Goal: Information Seeking & Learning: Learn about a topic

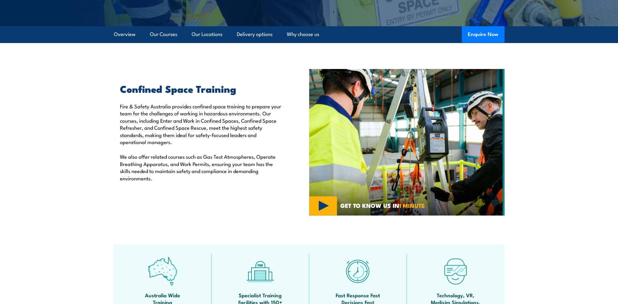
scroll to position [61, 0]
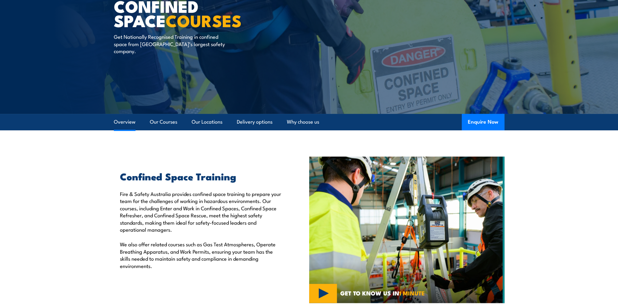
click at [120, 125] on link "Overview" at bounding box center [125, 122] width 22 height 16
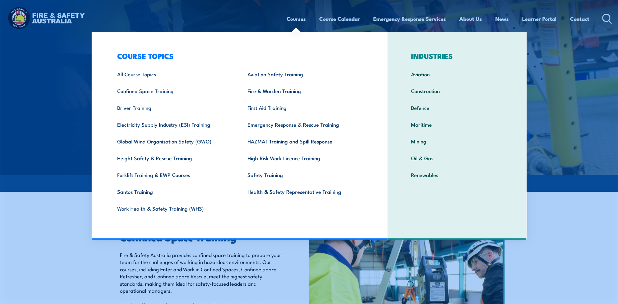
click at [298, 15] on link "Courses" at bounding box center [295, 19] width 19 height 16
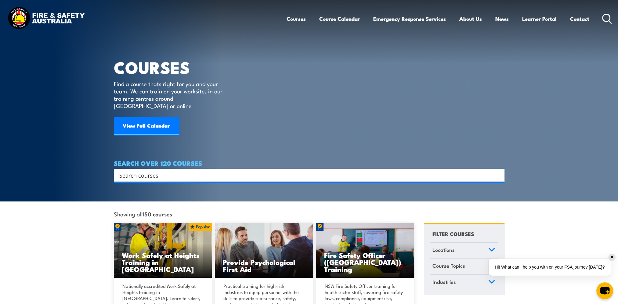
click at [120, 170] on input "Search input" at bounding box center [304, 174] width 371 height 9
type input "cnfined spaces"
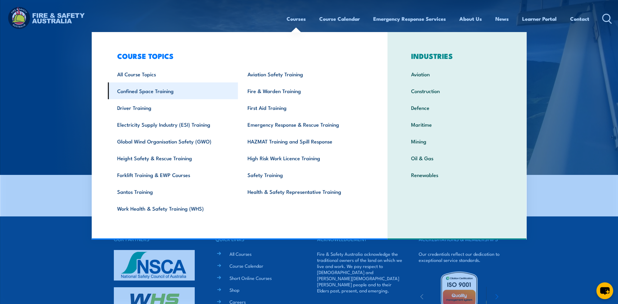
click at [172, 89] on link "Confined Space Training" at bounding box center [173, 90] width 130 height 17
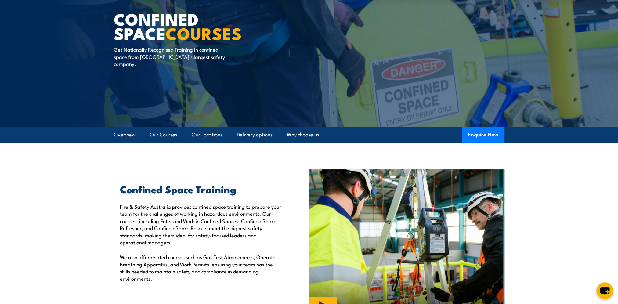
scroll to position [91, 0]
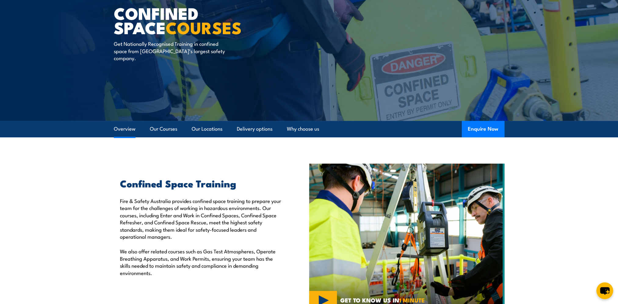
click at [128, 130] on link "Overview" at bounding box center [125, 129] width 22 height 16
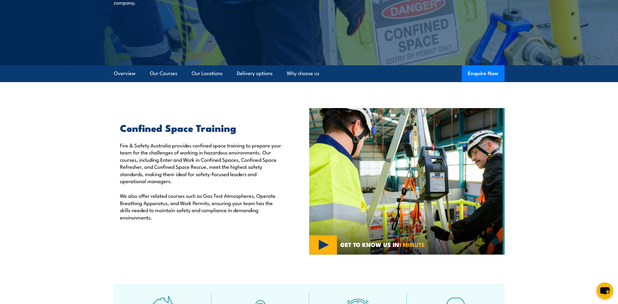
scroll to position [191, 0]
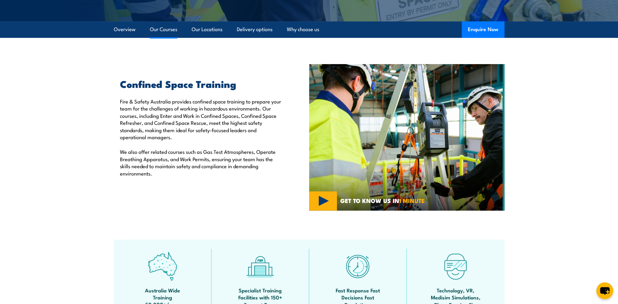
click at [166, 31] on link "Our Courses" at bounding box center [163, 29] width 27 height 16
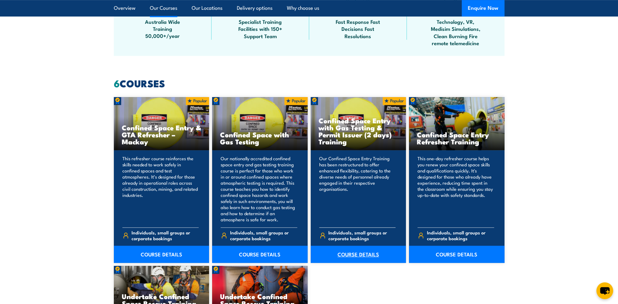
scroll to position [470, 0]
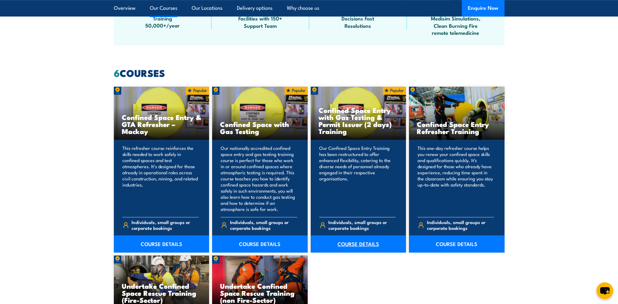
click at [351, 246] on link "COURSE DETAILS" at bounding box center [357, 243] width 95 height 17
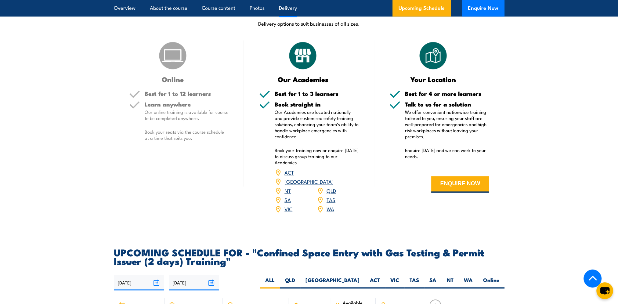
scroll to position [976, 0]
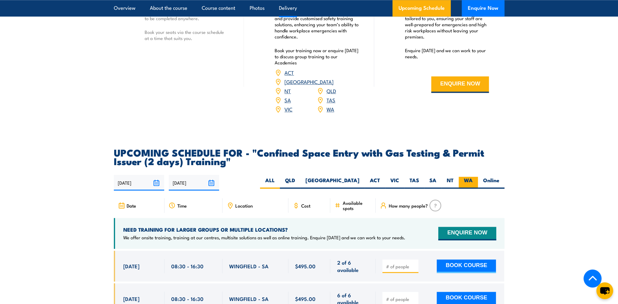
click at [472, 181] on label "WA" at bounding box center [467, 183] width 19 height 12
click at [472, 181] on input "WA" at bounding box center [474, 179] width 4 height 4
radio input "true"
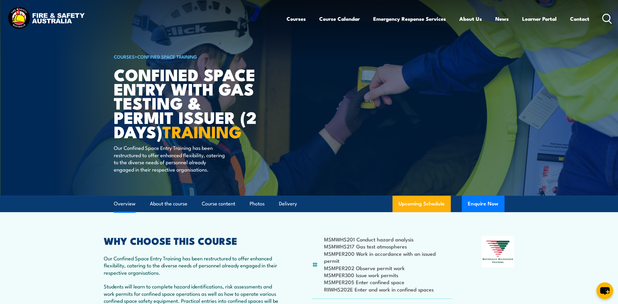
click at [127, 207] on link "Overview" at bounding box center [125, 203] width 22 height 16
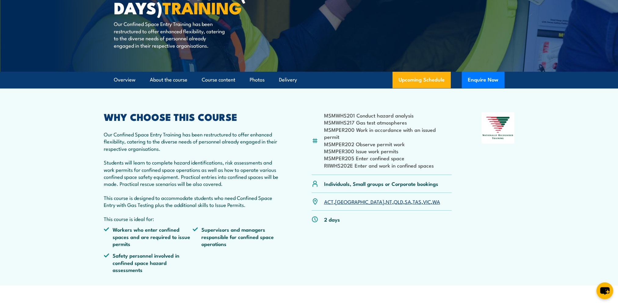
scroll to position [29, 0]
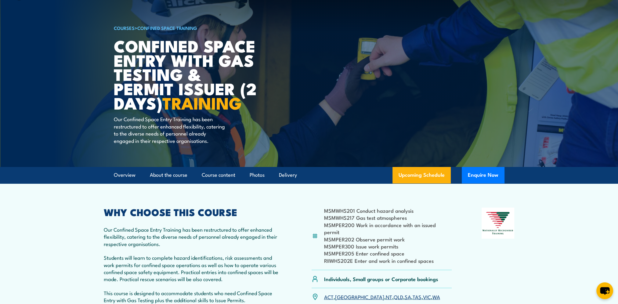
click at [124, 47] on h1 "Confined Space Entry with Gas Testing & Permit Issuer (2 days) TRAINING" at bounding box center [189, 73] width 151 height 71
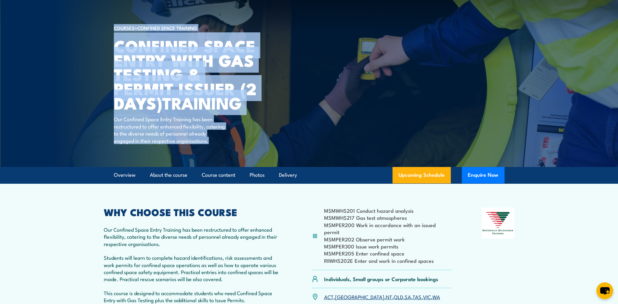
drag, startPoint x: 155, startPoint y: 148, endPoint x: 102, endPoint y: 77, distance: 88.7
click at [102, 77] on section "COURSES > Confined Space Training Confined Space Entry with Gas Testing & Permi…" at bounding box center [309, 68] width 618 height 195
copy section "COURSES > Confined Space Training Confined Space Entry with Gas Testing & Permi…"
click at [48, 274] on section "MSMWHS201 Conduct hazard analysis MSMWHS217 Gas test atmospheres MSMPER200 Work…" at bounding box center [309, 281] width 618 height 197
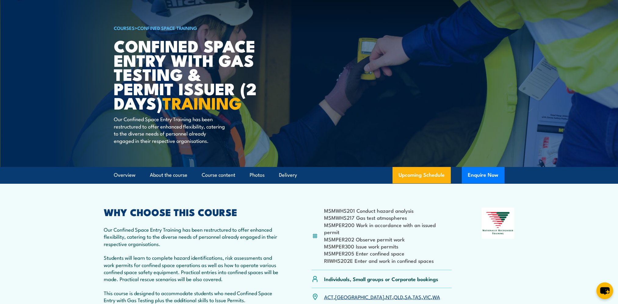
click at [331, 143] on article "COURSES > Confined Space Training Confined Space Entry with Gas Testing & Permi…" at bounding box center [309, 68] width 390 height 195
drag, startPoint x: 328, startPoint y: 143, endPoint x: 276, endPoint y: 219, distance: 92.3
click at [276, 216] on h2 "WHY CHOOSE THIS COURSE" at bounding box center [193, 211] width 178 height 9
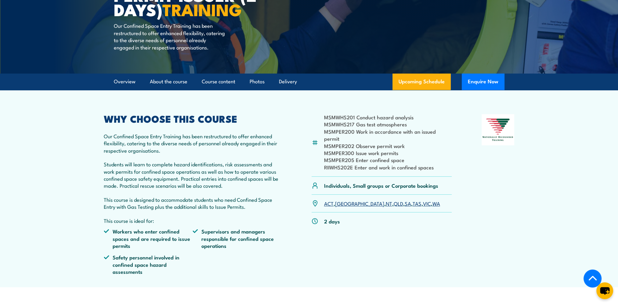
scroll to position [152, 0]
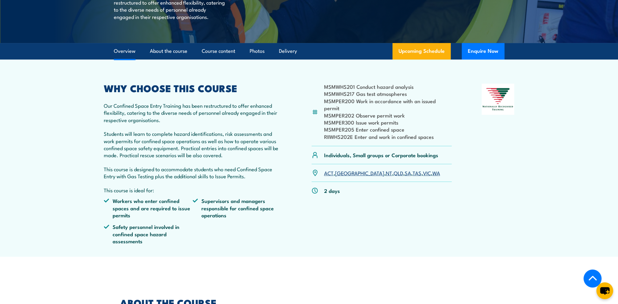
click at [104, 92] on h2 "WHY CHOOSE THIS COURSE" at bounding box center [193, 88] width 178 height 9
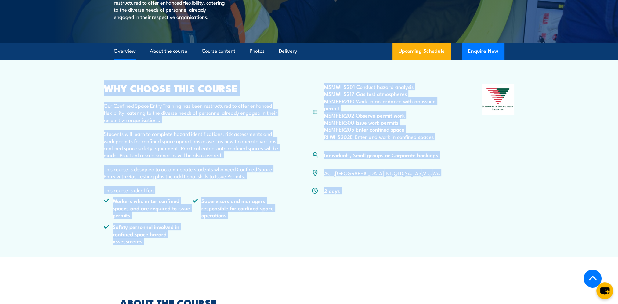
drag, startPoint x: 104, startPoint y: 96, endPoint x: 471, endPoint y: 137, distance: 369.5
click at [471, 137] on div "MSMWHS201 Conduct hazard analysis MSMWHS217 Gas test atmospheres MSMPER200 Work…" at bounding box center [309, 167] width 410 height 166
copy div "WHY CHOOSE THIS COURSE Our Confined Space Entry Training has been restructured …"
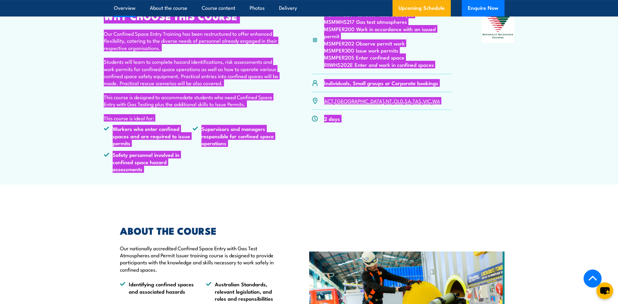
scroll to position [335, 0]
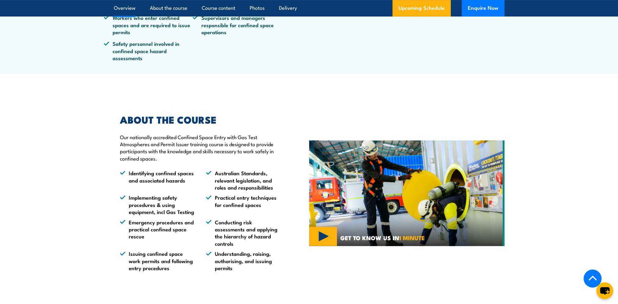
click at [238, 188] on li "Australian Standards, relevant legislation, and roles and responsibilities" at bounding box center [243, 179] width 75 height 21
click at [118, 123] on div "ABOUT THE COURSE Our nationally accredited Confined Space Entry with Gas Test A…" at bounding box center [197, 193] width 167 height 156
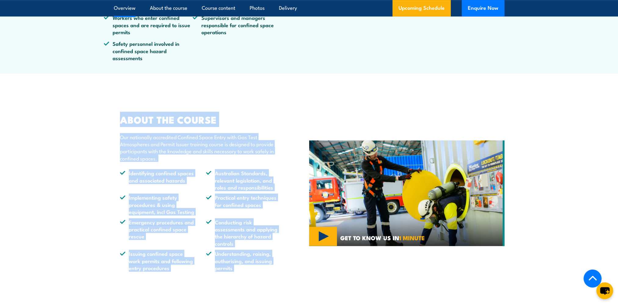
drag, startPoint x: 121, startPoint y: 127, endPoint x: 456, endPoint y: 256, distance: 358.7
click at [456, 256] on article "ABOUT THE COURSE Our nationally accredited Confined Space Entry with Gas Test A…" at bounding box center [309, 193] width 390 height 187
copy article "ABOUT THE COURSE Our nationally accredited Confined Space Entry with Gas Test A…"
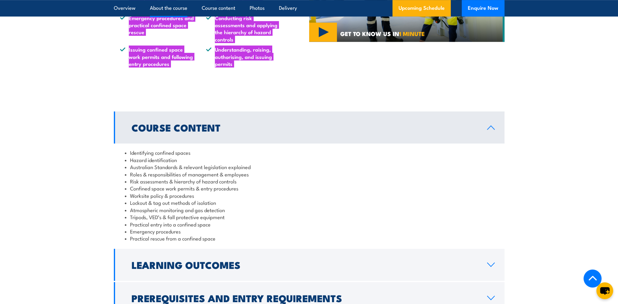
scroll to position [549, 0]
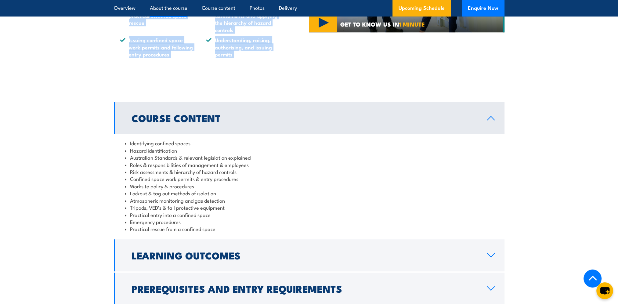
click at [131, 122] on h2 "Course Content" at bounding box center [304, 117] width 346 height 9
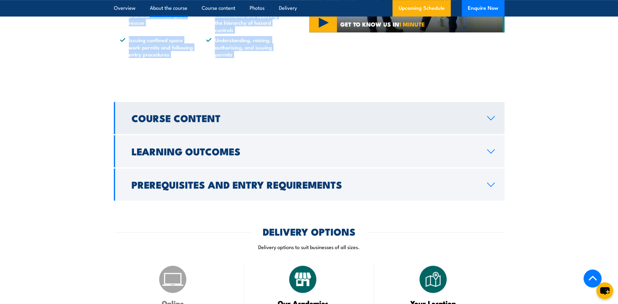
click at [501, 126] on link "Course Content" at bounding box center [309, 118] width 390 height 32
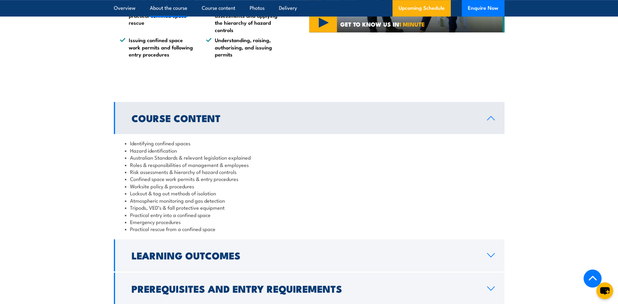
click at [220, 232] on li "Practical rescue from a confined space" at bounding box center [309, 228] width 368 height 7
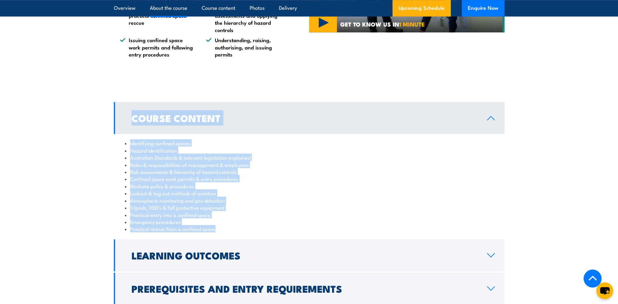
drag, startPoint x: 220, startPoint y: 238, endPoint x: 99, endPoint y: 123, distance: 167.4
click at [99, 123] on section "Course Content Identifying confined spaces Hazard identification Australian Sta…" at bounding box center [309, 203] width 618 height 202
copy div "Course Content Identifying confined spaces Hazard identification Australian Sta…"
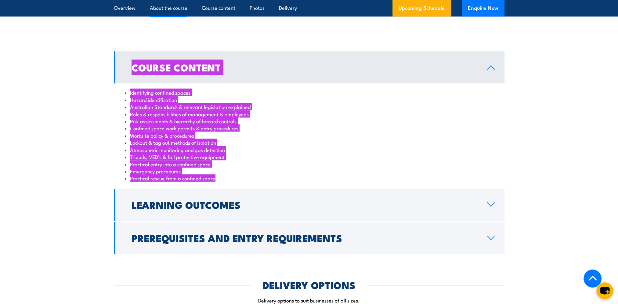
scroll to position [671, 0]
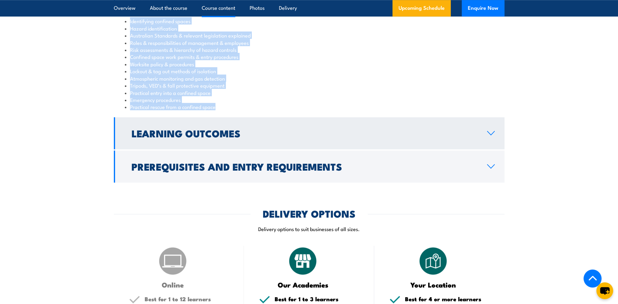
click at [493, 137] on link "Learning Outcomes" at bounding box center [309, 133] width 390 height 32
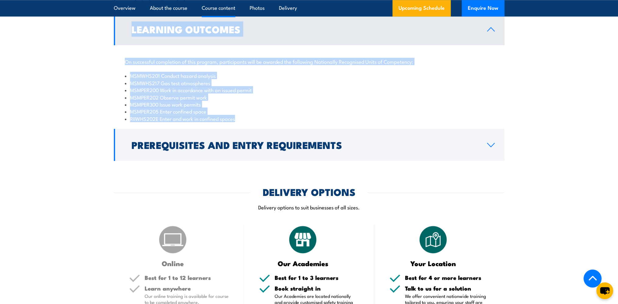
drag, startPoint x: 238, startPoint y: 126, endPoint x: 128, endPoint y: 42, distance: 138.2
click at [128, 41] on div "Learning Outcomes On successful completion of this program, participants will b…" at bounding box center [309, 70] width 390 height 114
copy div "Learning Outcomes On successful completion of this program, participants will b…"
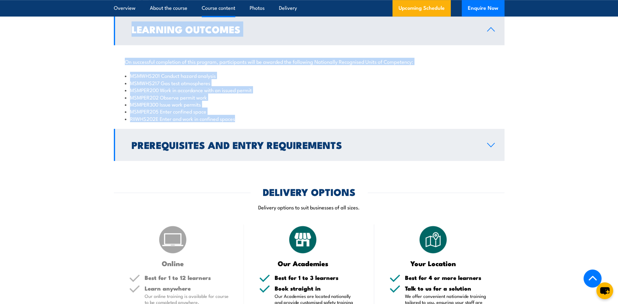
click at [495, 151] on link "Prerequisites and Entry Requirements" at bounding box center [309, 145] width 390 height 32
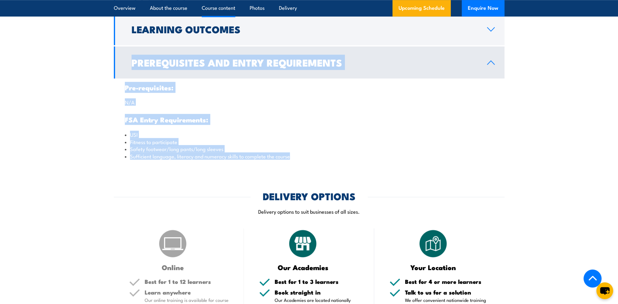
drag, startPoint x: 303, startPoint y: 166, endPoint x: 117, endPoint y: 84, distance: 202.8
click at [117, 84] on div "Prerequisites and Entry Requirements Pre-requisites: N/A FSA Entry Requirements…" at bounding box center [309, 105] width 390 height 119
copy div "Prerequisites and Entry Requirements Pre-requisites: N/A FSA Entry Requirements…"
